Goal: Information Seeking & Learning: Learn about a topic

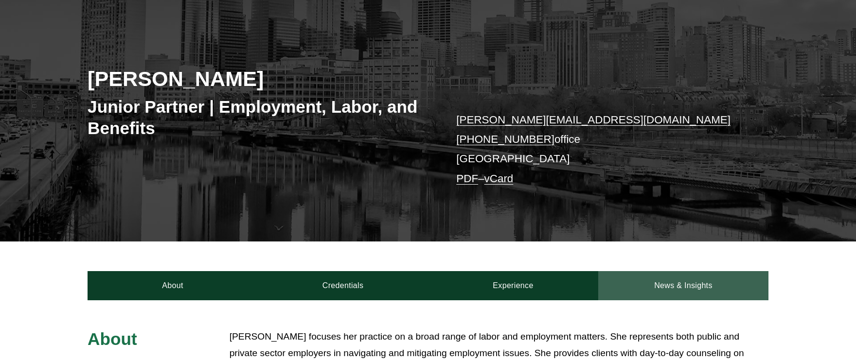
scroll to position [243, 0]
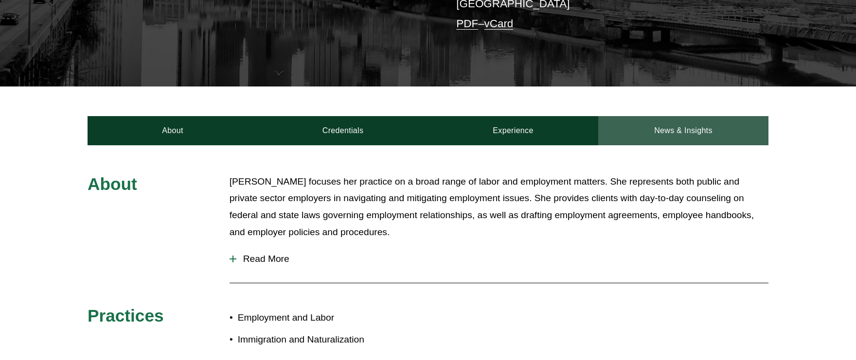
click at [687, 126] on link "News & Insights" at bounding box center [683, 130] width 170 height 29
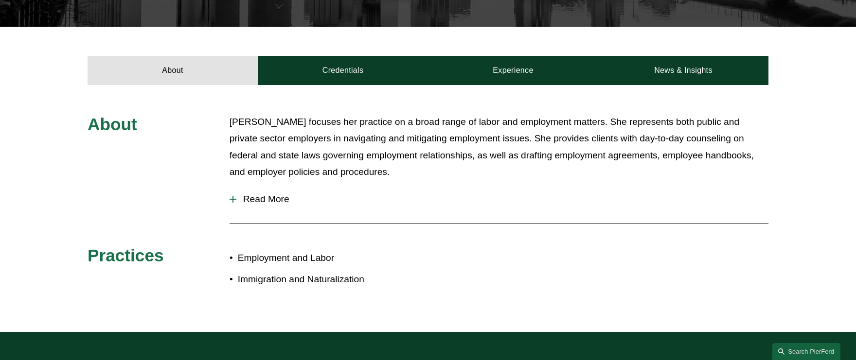
scroll to position [340, 0]
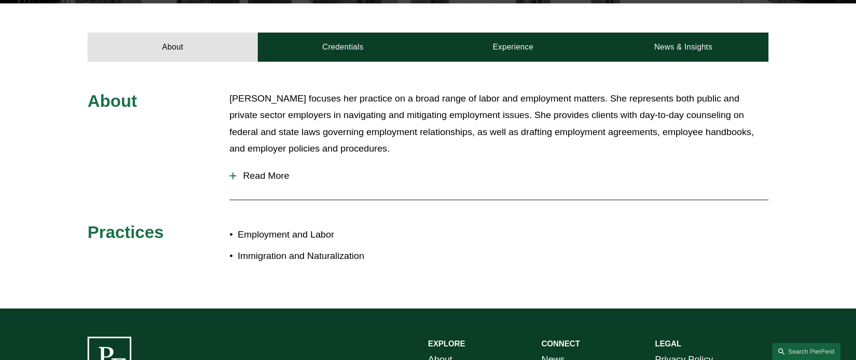
click at [272, 176] on span "Read More" at bounding box center [502, 176] width 532 height 11
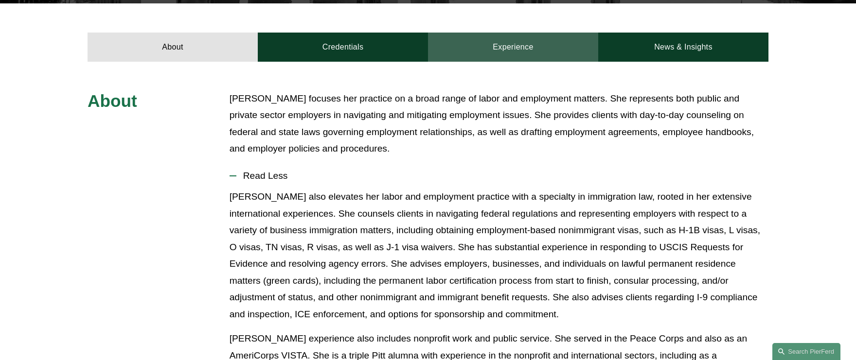
click at [535, 52] on link "Experience" at bounding box center [513, 47] width 170 height 29
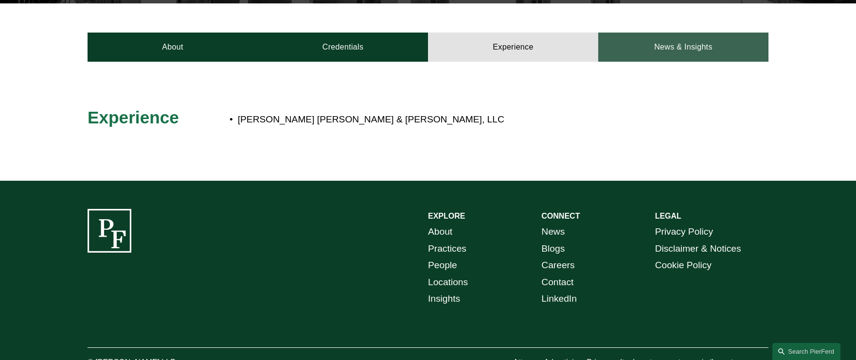
click at [651, 48] on link "News & Insights" at bounding box center [683, 47] width 170 height 29
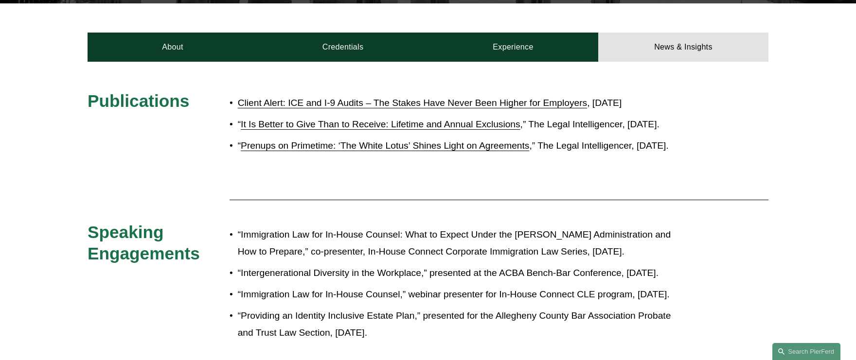
click at [398, 103] on link "Client Alert: ICE and I-9 Audits – The Stakes Have Never Been Higher for Employ…" at bounding box center [412, 103] width 349 height 10
